Goal: Information Seeking & Learning: Learn about a topic

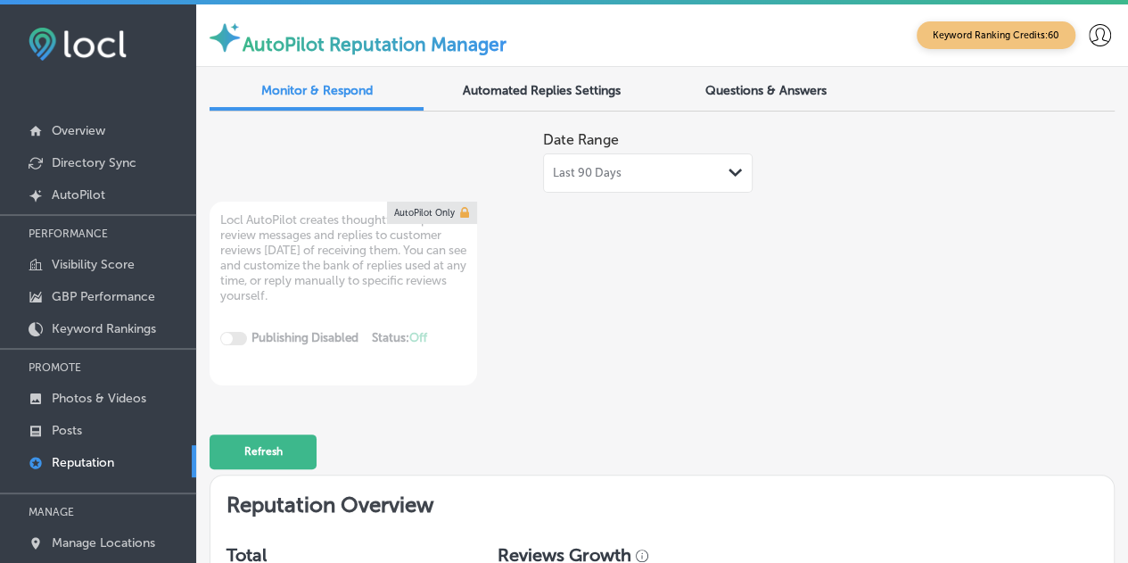
scroll to position [1159, 0]
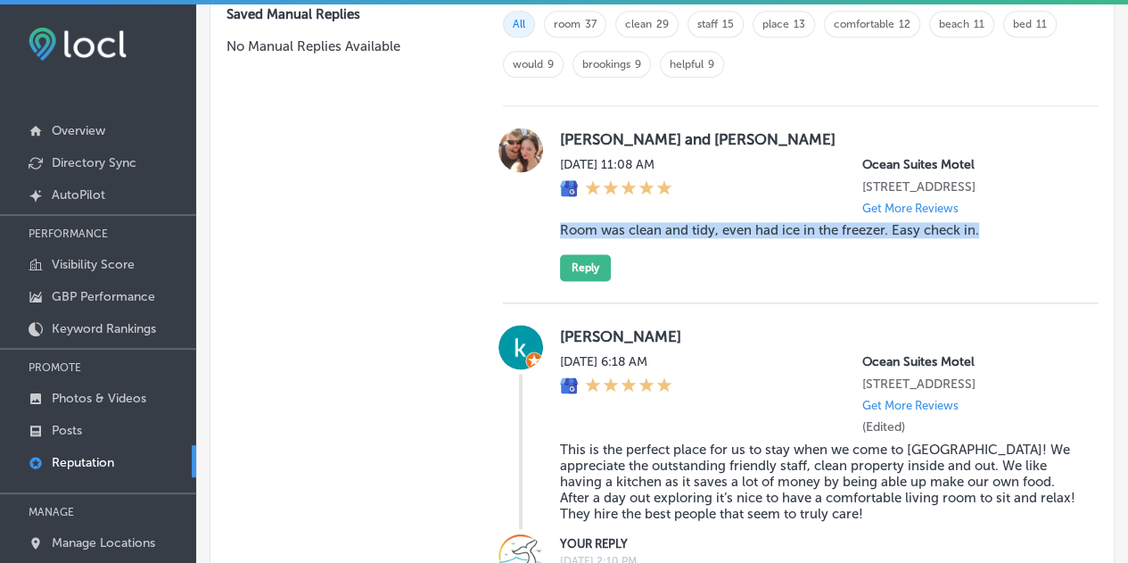
click at [712, 267] on div "[PERSON_NAME] and [PERSON_NAME] [DATE] 11:08 AM [GEOGRAPHIC_DATA] [STREET_ADDRE…" at bounding box center [818, 204] width 516 height 153
drag, startPoint x: 974, startPoint y: 236, endPoint x: 555, endPoint y: 234, distance: 419.2
click at [560, 234] on blockquote "Room was clean and tidy, even had ice in the freezer. Easy check in." at bounding box center [818, 230] width 516 height 16
click at [87, 132] on p "Overview" at bounding box center [79, 130] width 54 height 15
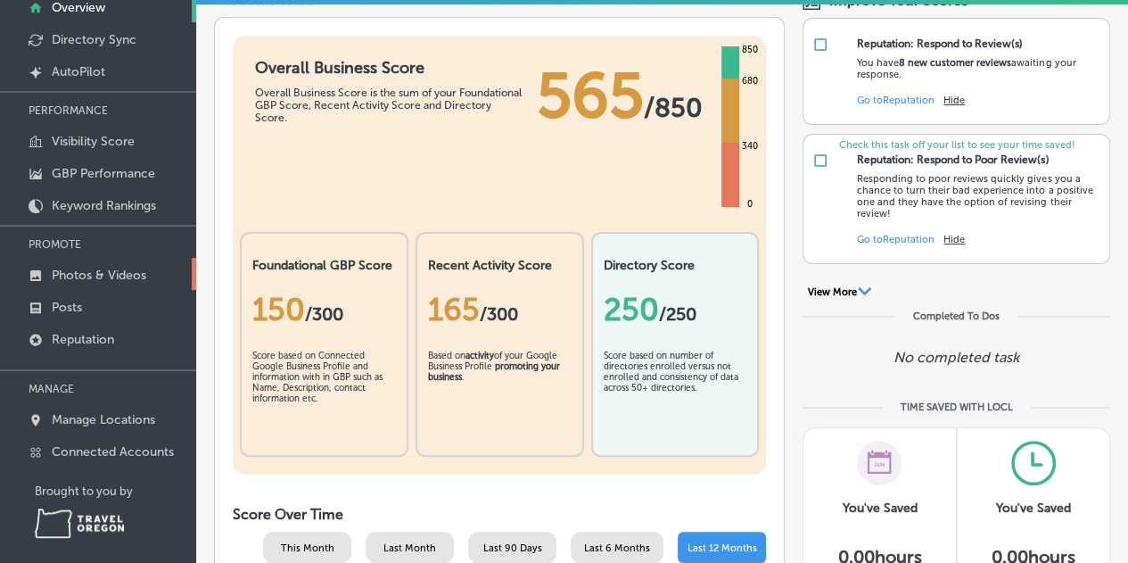
scroll to position [134, 0]
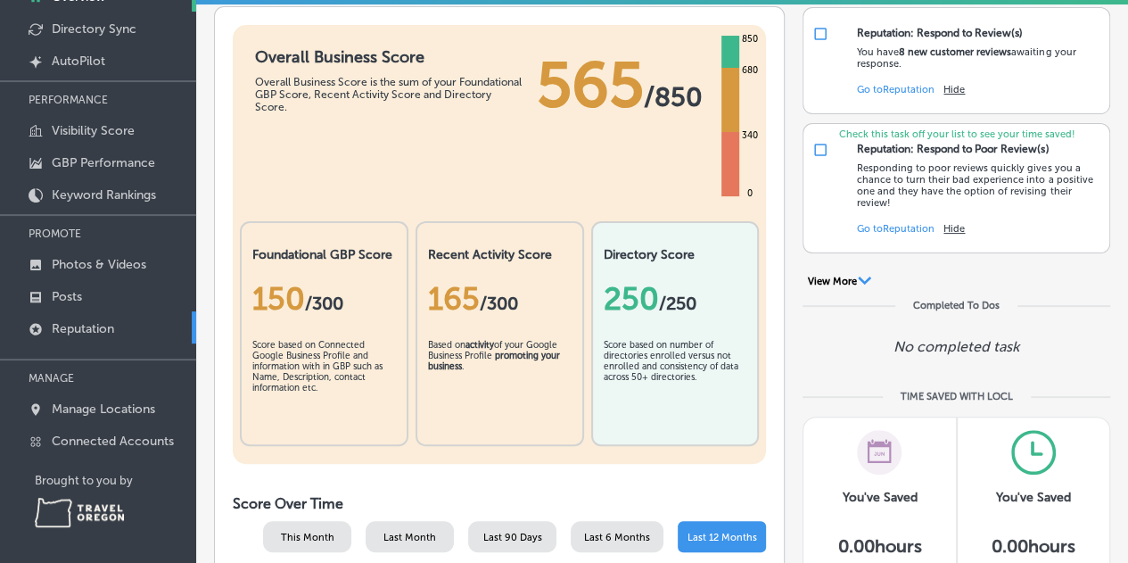
click at [77, 329] on p "Reputation" at bounding box center [83, 328] width 62 height 15
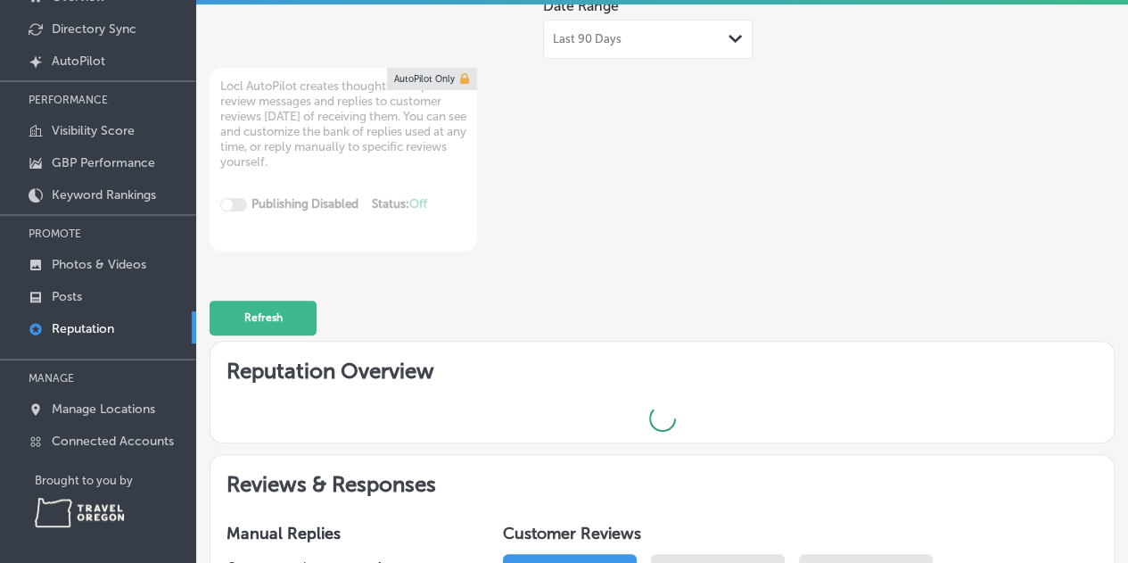
type textarea "x"
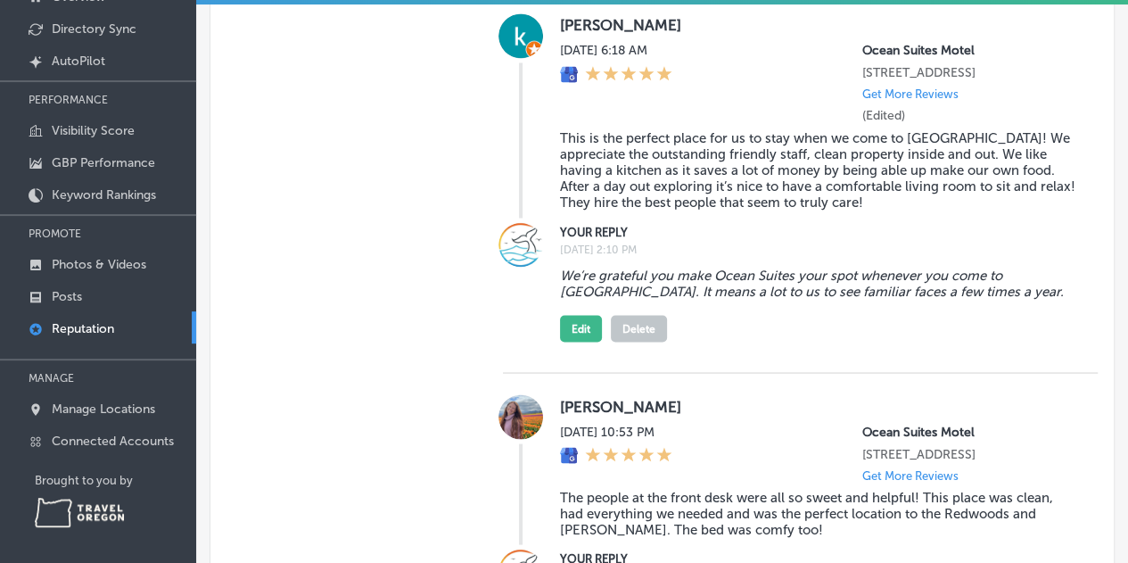
scroll to position [1338, 0]
